Goal: Transaction & Acquisition: Book appointment/travel/reservation

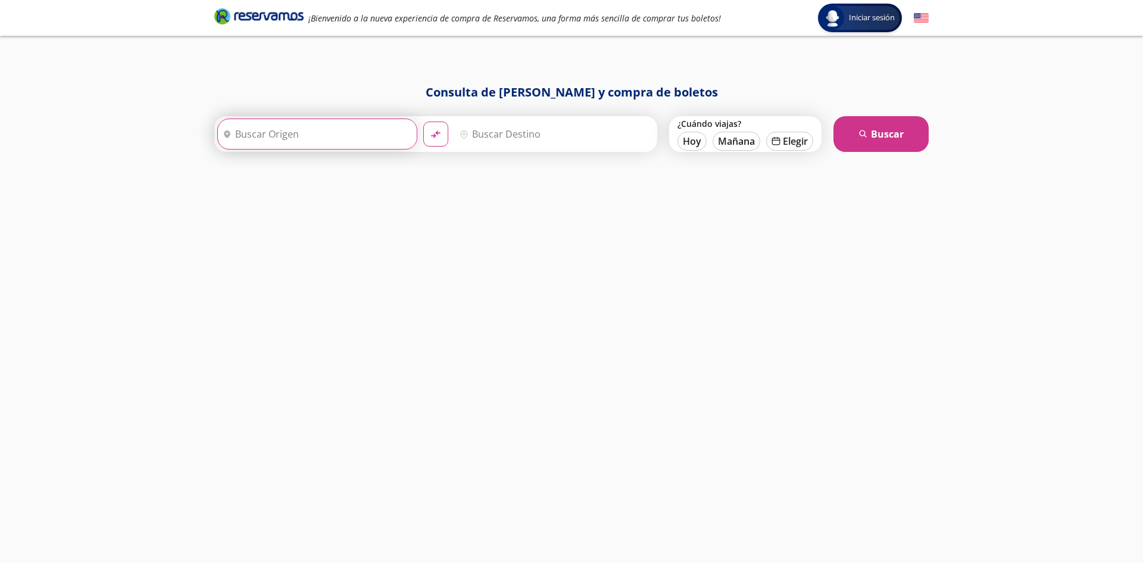
click at [320, 127] on input "Origen" at bounding box center [316, 134] width 196 height 30
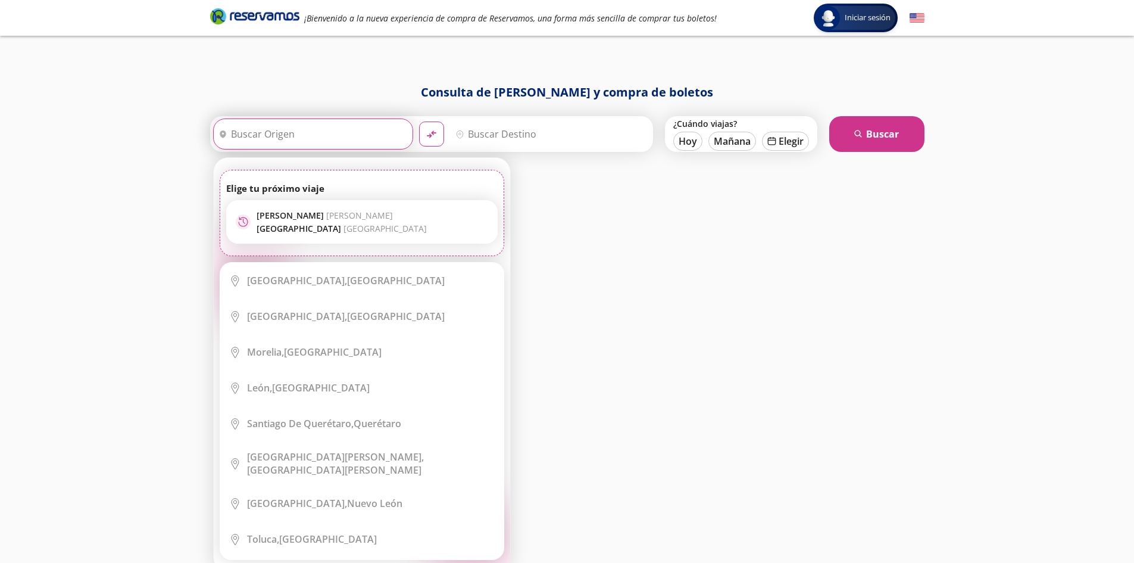
click at [324, 141] on input "Origen" at bounding box center [312, 134] width 196 height 30
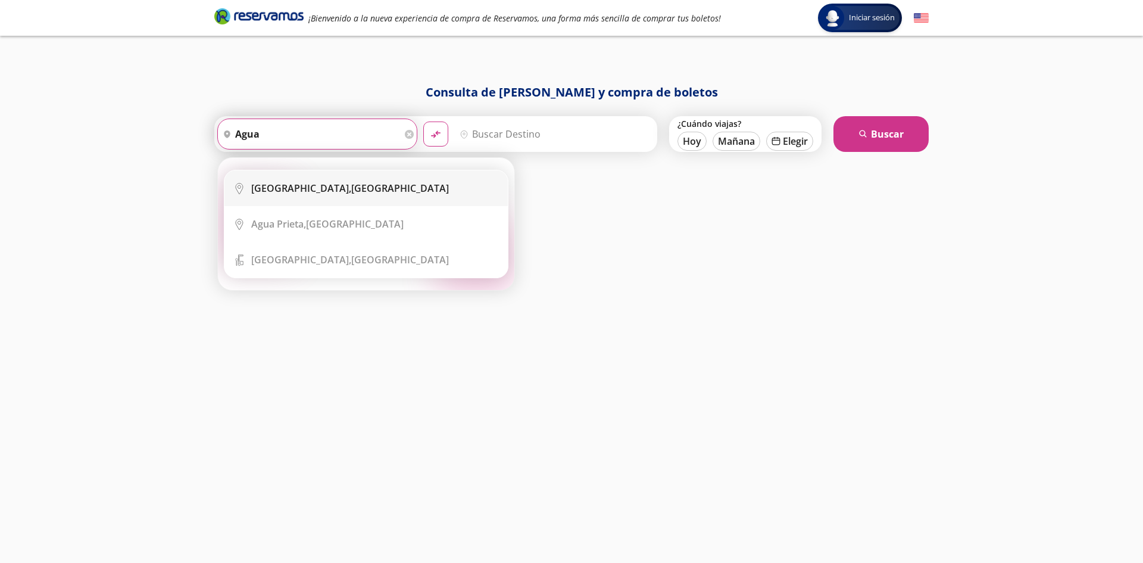
click at [352, 190] on div "[GEOGRAPHIC_DATA], [GEOGRAPHIC_DATA]" at bounding box center [350, 188] width 198 height 13
type input "[GEOGRAPHIC_DATA], [GEOGRAPHIC_DATA]"
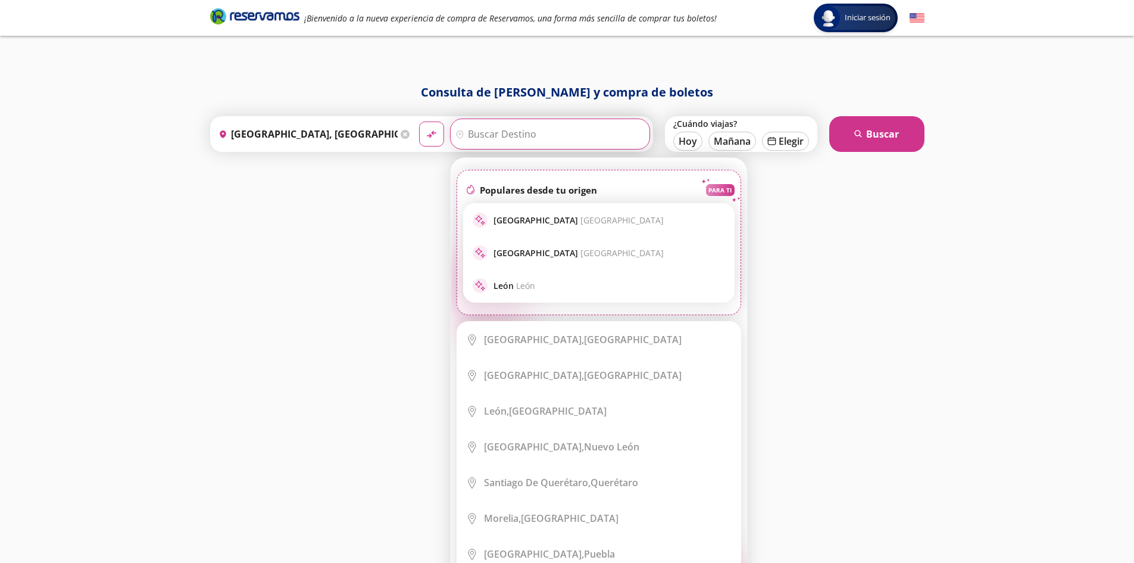
click at [509, 138] on input "Destino" at bounding box center [549, 134] width 196 height 30
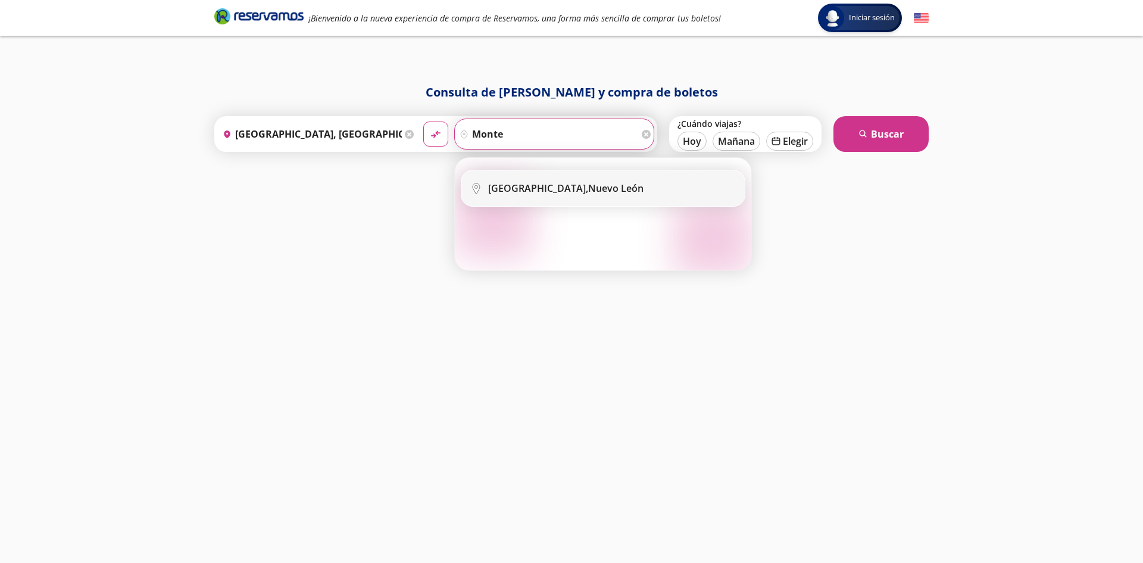
click at [513, 184] on b "[GEOGRAPHIC_DATA]," at bounding box center [538, 188] width 100 height 13
type input "[GEOGRAPHIC_DATA], [GEOGRAPHIC_DATA][PERSON_NAME]"
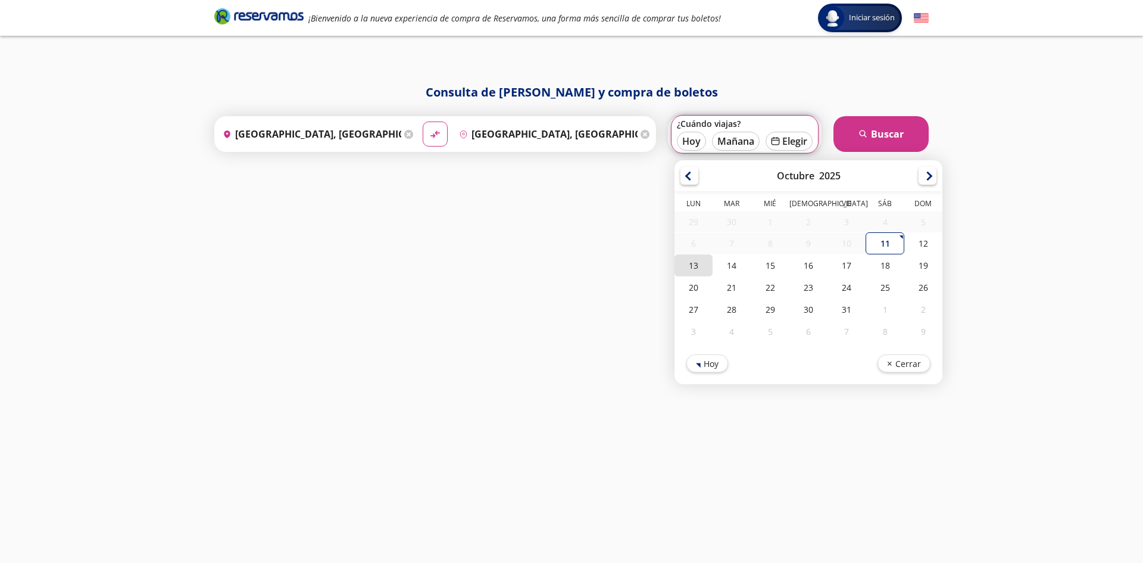
click at [698, 267] on div "13" at bounding box center [694, 265] width 38 height 22
type input "[DATE]"
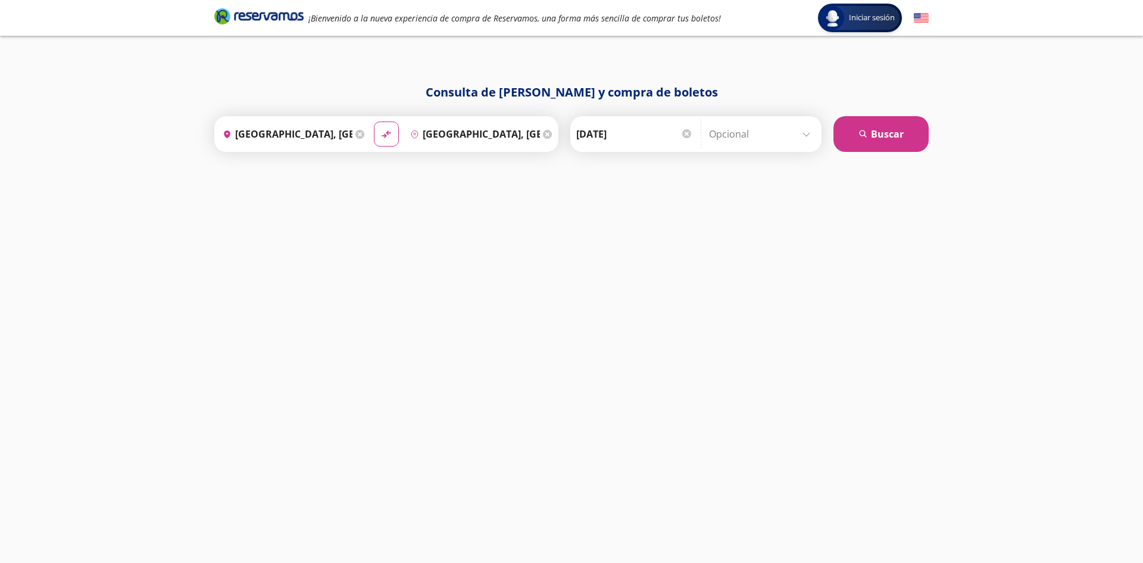
click at [728, 141] on input "Opcional" at bounding box center [762, 134] width 107 height 30
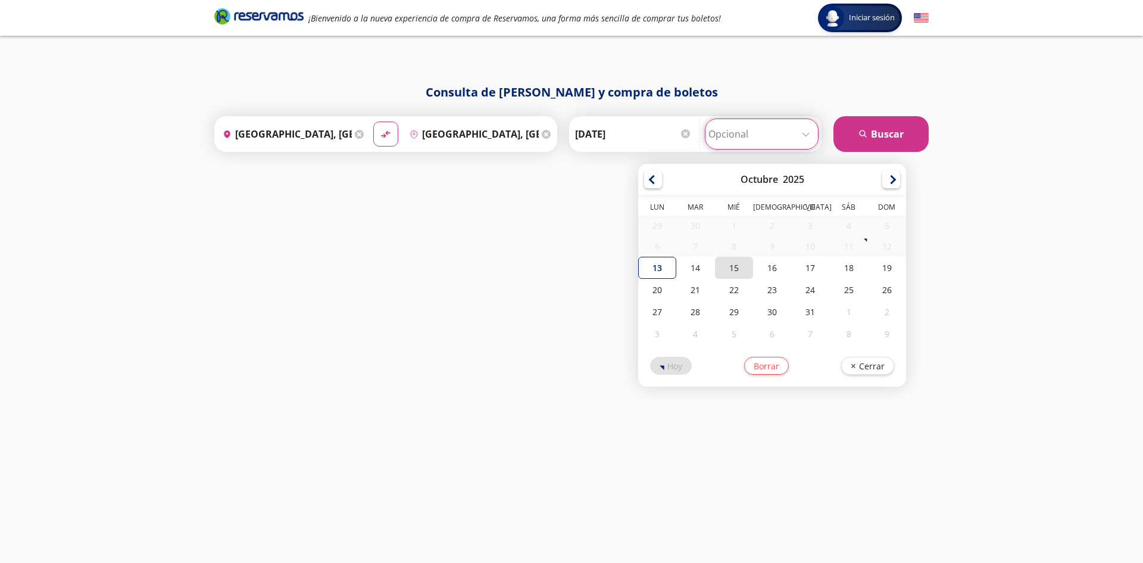
click at [732, 273] on div "15" at bounding box center [734, 268] width 38 height 22
type input "[DATE]"
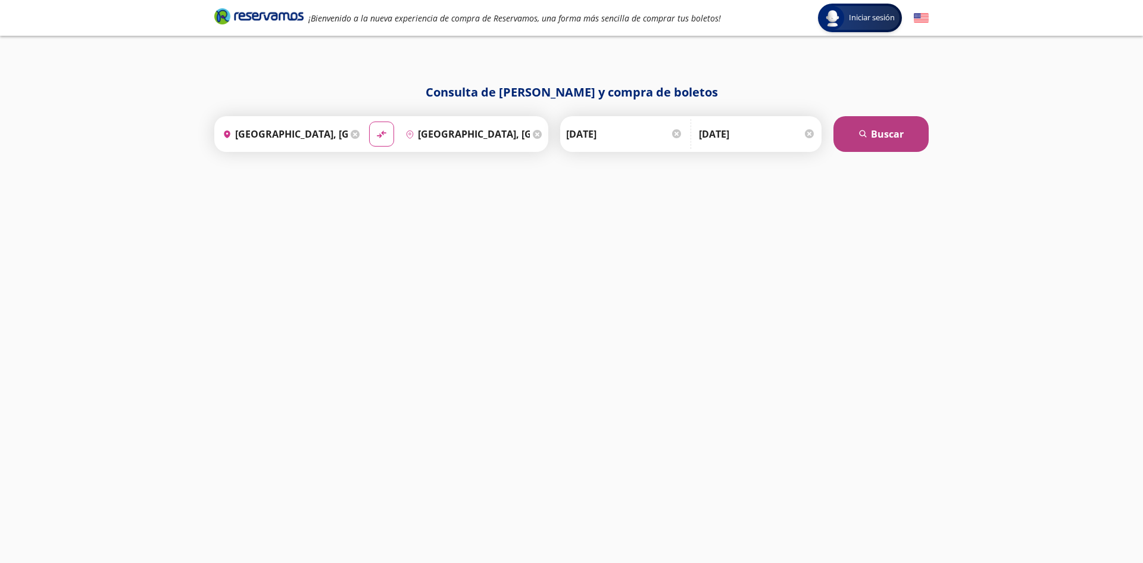
click at [875, 137] on button "search [GEOGRAPHIC_DATA]" at bounding box center [881, 134] width 95 height 36
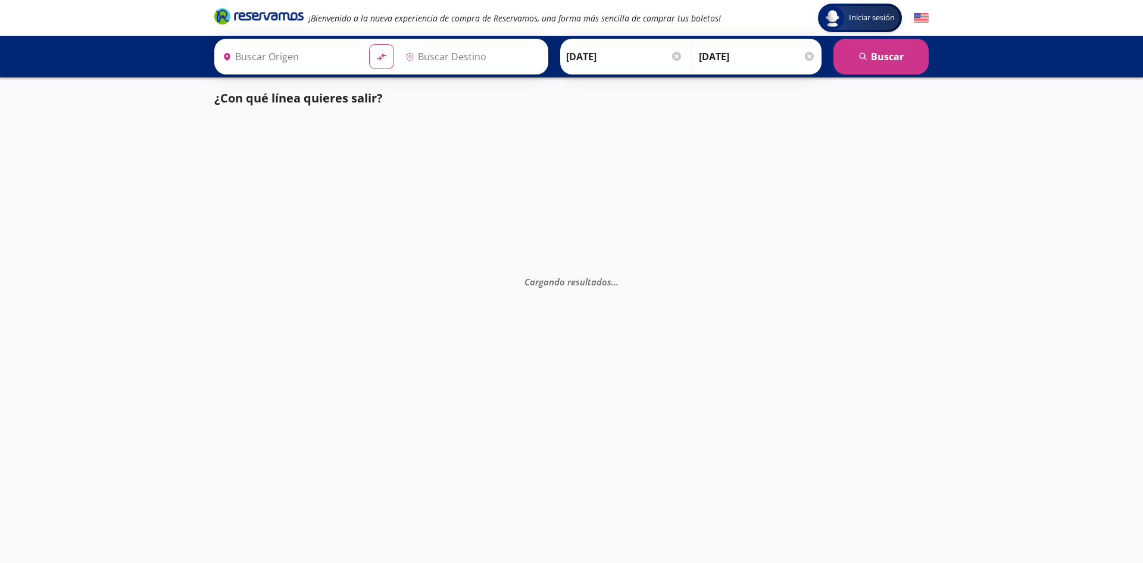
type input "[GEOGRAPHIC_DATA], [GEOGRAPHIC_DATA]"
type input "[GEOGRAPHIC_DATA], [GEOGRAPHIC_DATA][PERSON_NAME]"
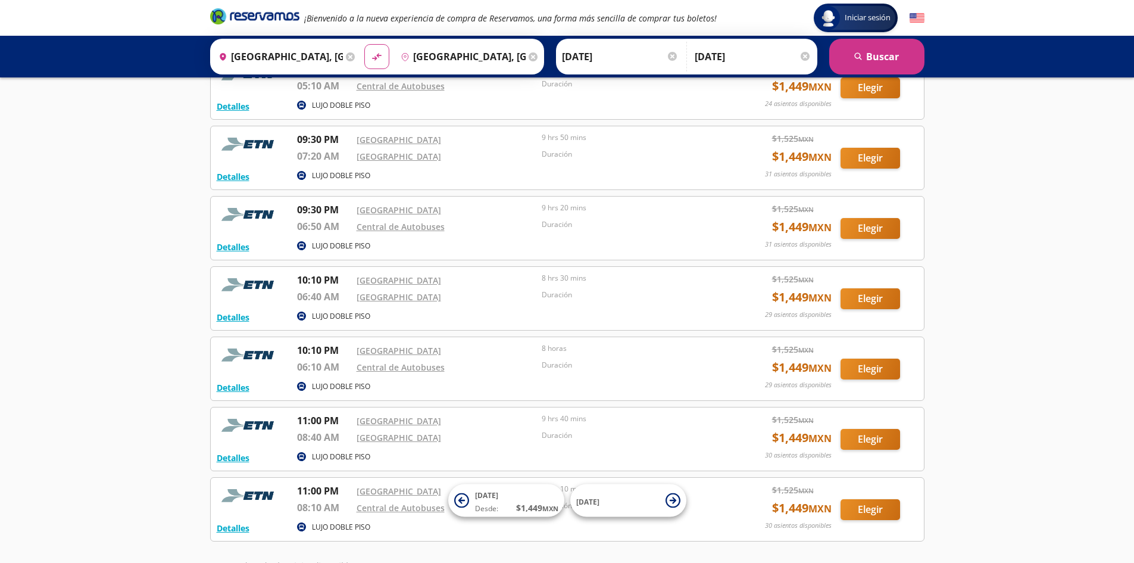
scroll to position [372, 0]
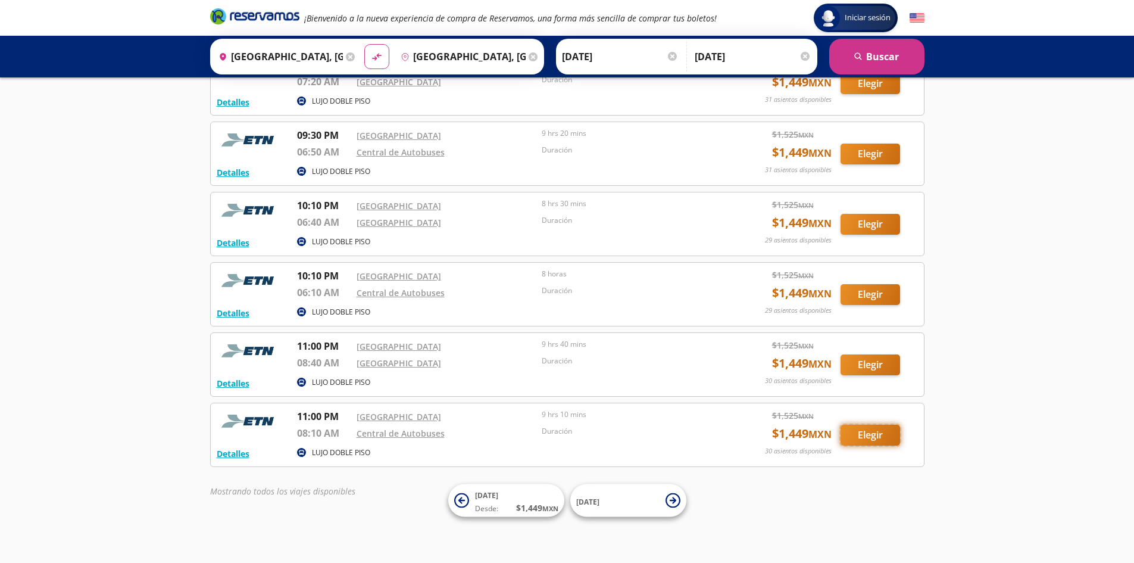
click at [882, 434] on button "Elegir" at bounding box center [871, 435] width 60 height 21
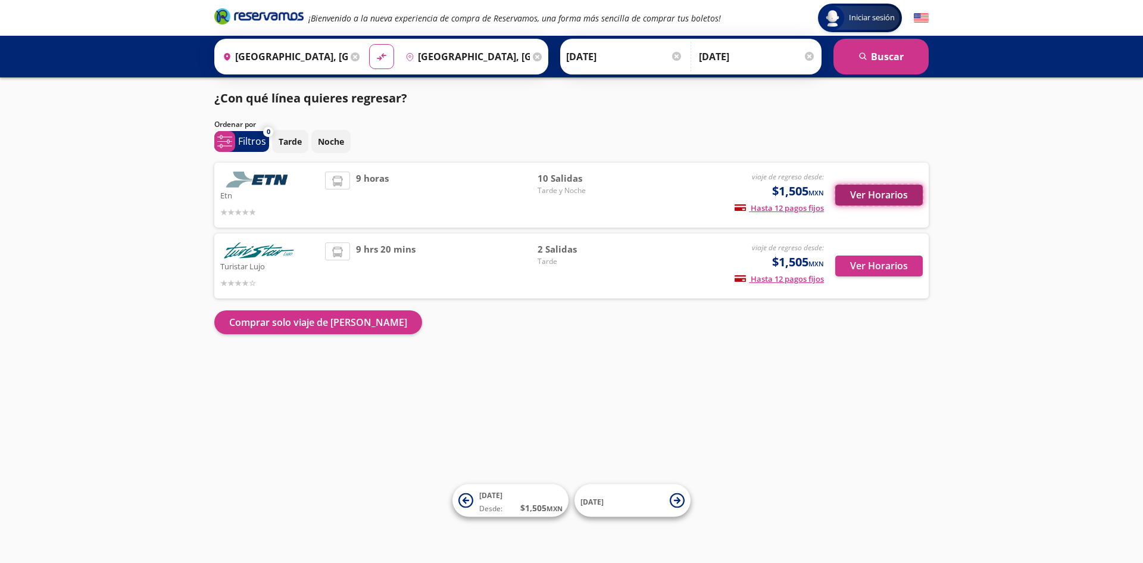
click at [888, 199] on button "Ver Horarios" at bounding box center [880, 195] width 88 height 21
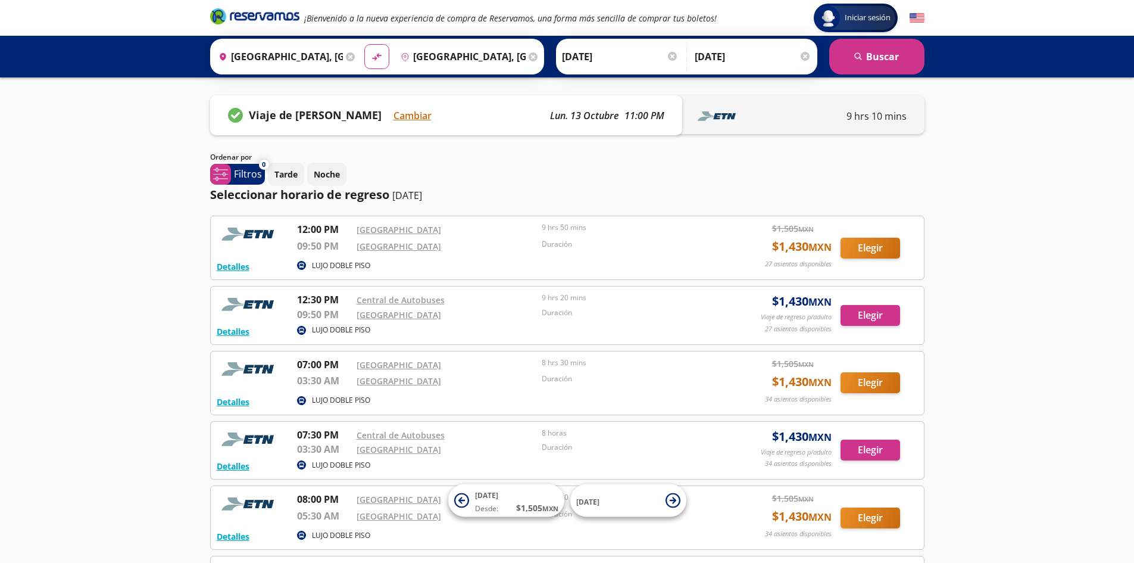
scroll to position [422, 0]
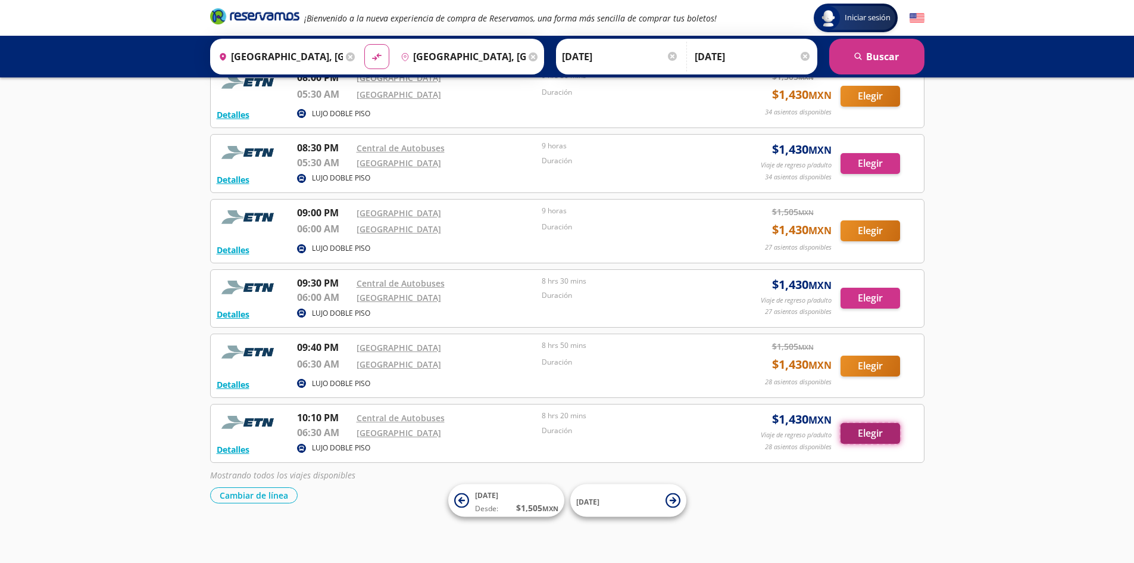
click at [884, 438] on button "Elegir" at bounding box center [871, 433] width 60 height 21
